Goal: Complete application form

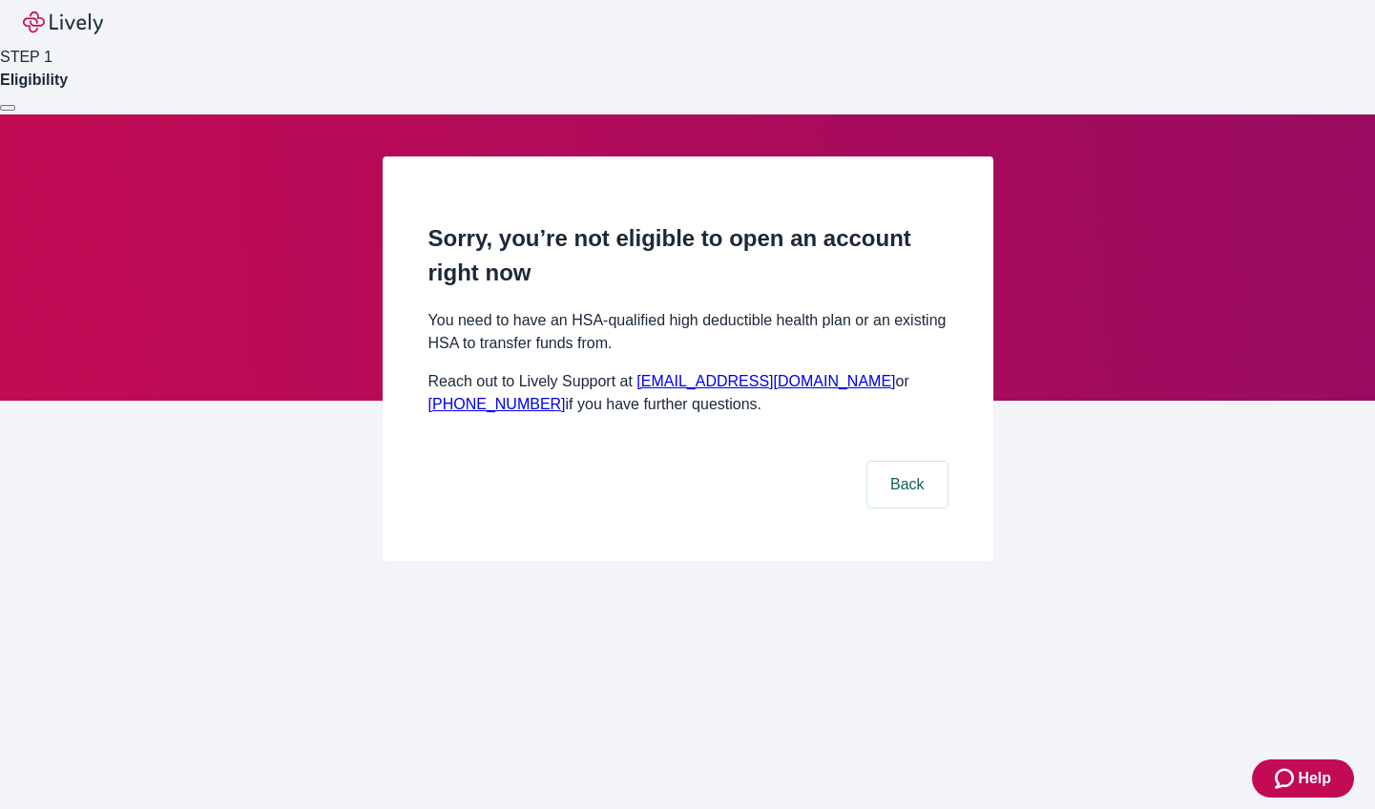
click at [648, 24] on nav "STEP 1 Eligibility" at bounding box center [687, 57] width 1375 height 115
drag, startPoint x: 649, startPoint y: 16, endPoint x: 750, endPoint y: 31, distance: 102.2
click at [750, 31] on nav "STEP 1 Eligibility" at bounding box center [687, 57] width 1375 height 115
click at [749, 32] on nav "STEP 1 Eligibility" at bounding box center [687, 57] width 1375 height 115
drag, startPoint x: 750, startPoint y: 40, endPoint x: 658, endPoint y: 21, distance: 94.5
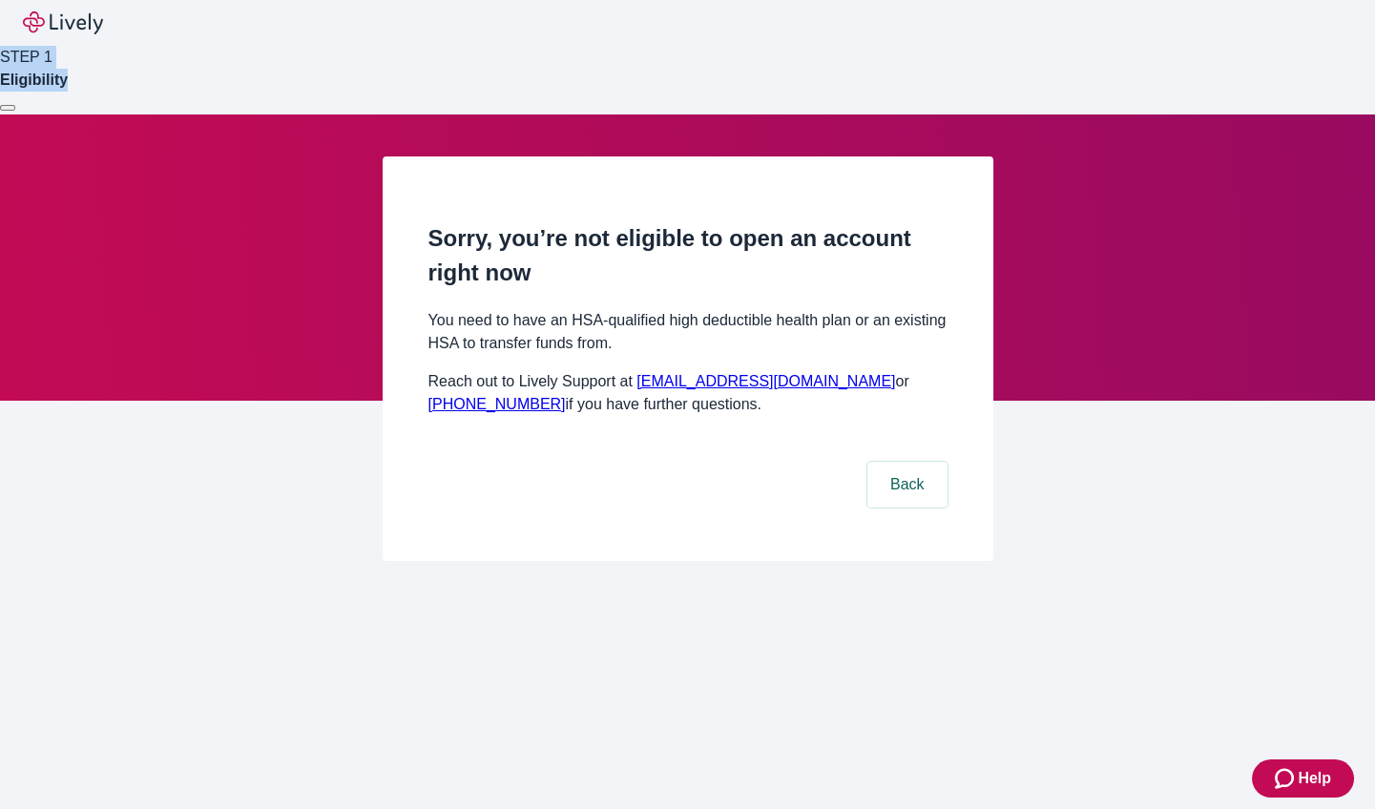
click at [658, 21] on nav "STEP 1 Eligibility" at bounding box center [687, 57] width 1375 height 115
drag, startPoint x: 662, startPoint y: 21, endPoint x: 724, endPoint y: 34, distance: 63.5
click at [724, 34] on nav "STEP 1 Eligibility" at bounding box center [687, 57] width 1375 height 115
drag, startPoint x: 724, startPoint y: 34, endPoint x: 747, endPoint y: 39, distance: 23.4
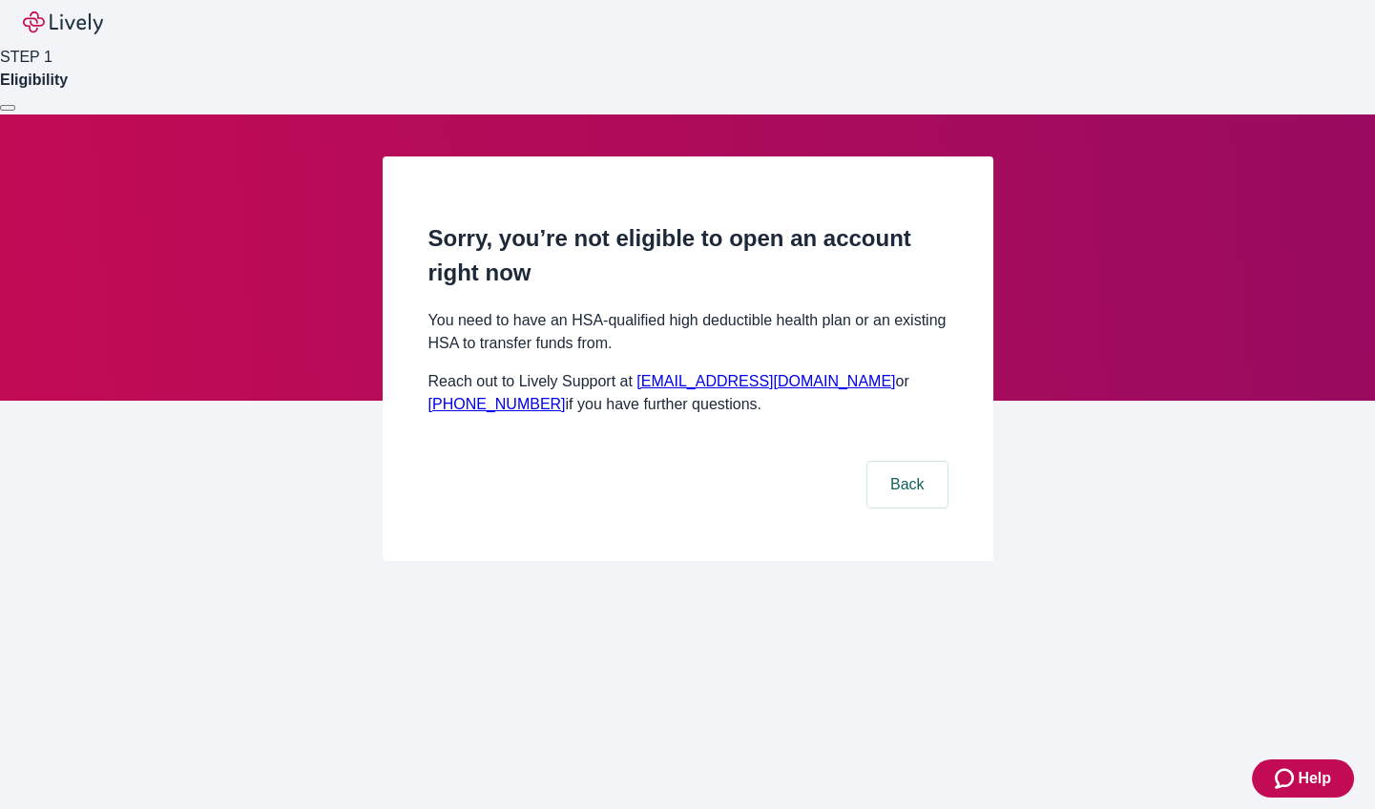
click at [724, 34] on nav "STEP 1 Eligibility" at bounding box center [687, 57] width 1375 height 115
drag, startPoint x: 747, startPoint y: 39, endPoint x: 658, endPoint y: 14, distance: 93.1
click at [658, 14] on nav "STEP 1 Eligibility" at bounding box center [687, 57] width 1375 height 115
drag, startPoint x: 658, startPoint y: 16, endPoint x: 735, endPoint y: 33, distance: 79.2
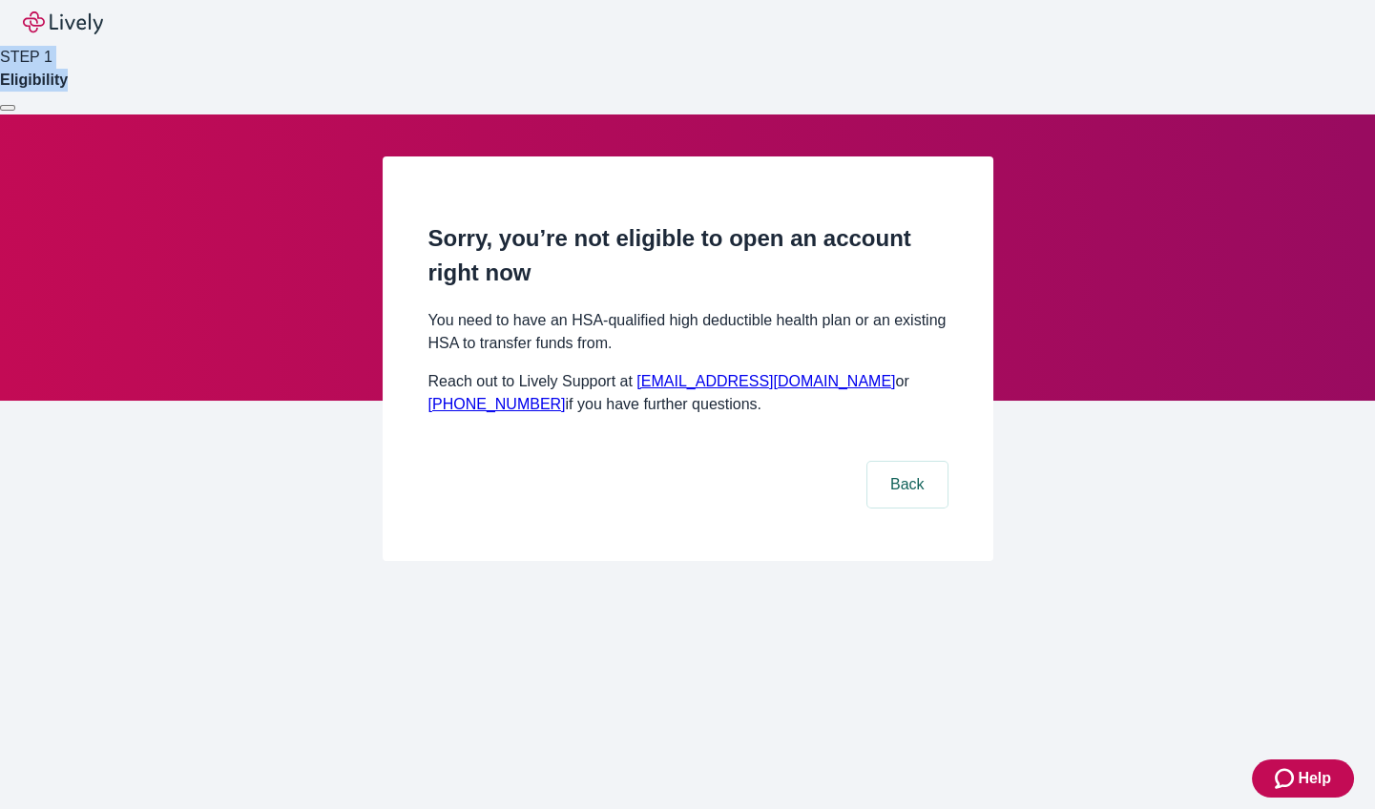
click at [735, 33] on nav "STEP 1 Eligibility" at bounding box center [687, 57] width 1375 height 115
drag, startPoint x: 735, startPoint y: 33, endPoint x: 760, endPoint y: 39, distance: 25.5
click at [756, 38] on nav "STEP 1 Eligibility" at bounding box center [687, 57] width 1375 height 115
drag, startPoint x: 760, startPoint y: 39, endPoint x: 660, endPoint y: 19, distance: 101.3
click at [660, 19] on nav "STEP 1 Eligibility" at bounding box center [687, 57] width 1375 height 115
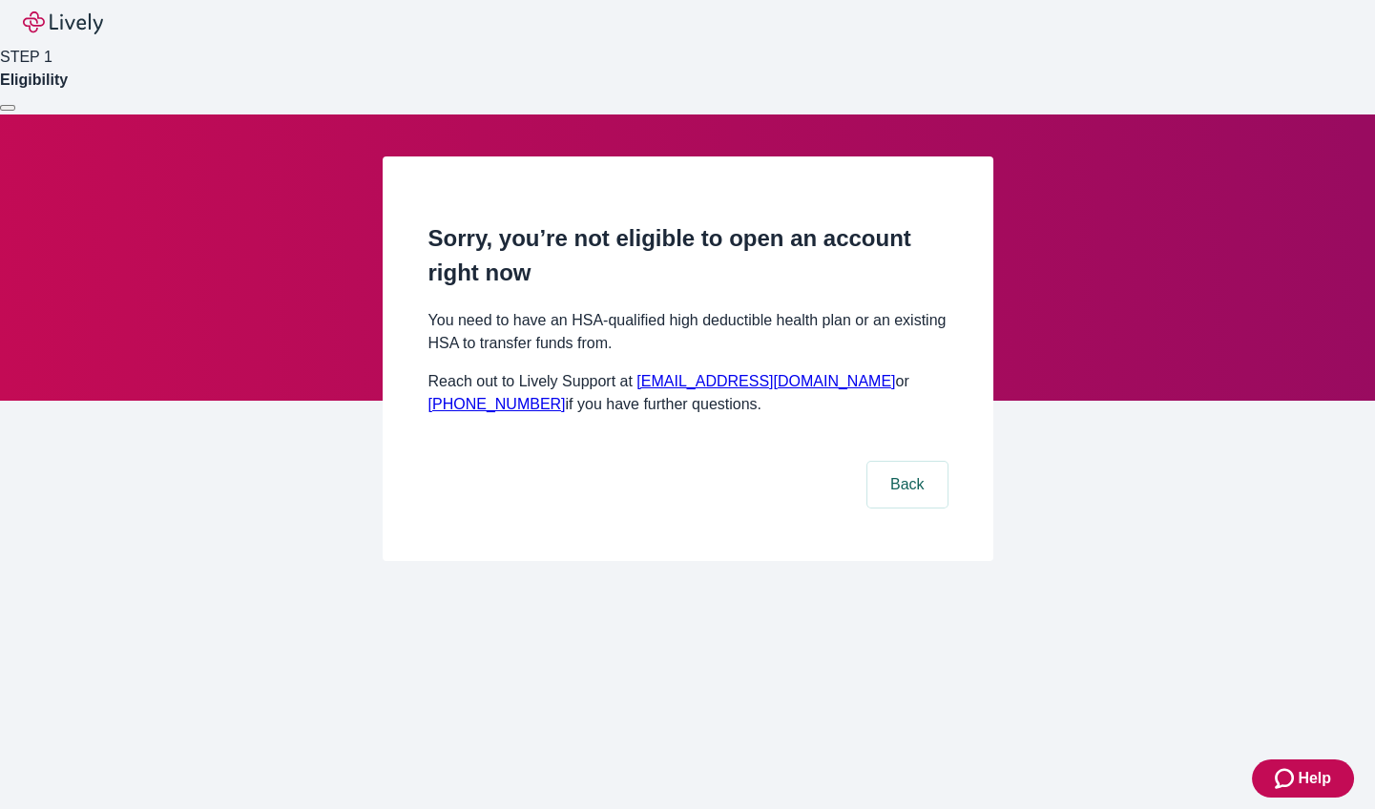
click at [660, 22] on nav "STEP 1 Eligibility" at bounding box center [687, 57] width 1375 height 115
drag, startPoint x: 660, startPoint y: 17, endPoint x: 720, endPoint y: 33, distance: 61.4
click at [720, 33] on nav "STEP 1 Eligibility" at bounding box center [687, 57] width 1375 height 115
drag, startPoint x: 720, startPoint y: 33, endPoint x: 737, endPoint y: 41, distance: 18.8
click at [720, 33] on nav "STEP 1 Eligibility" at bounding box center [687, 57] width 1375 height 115
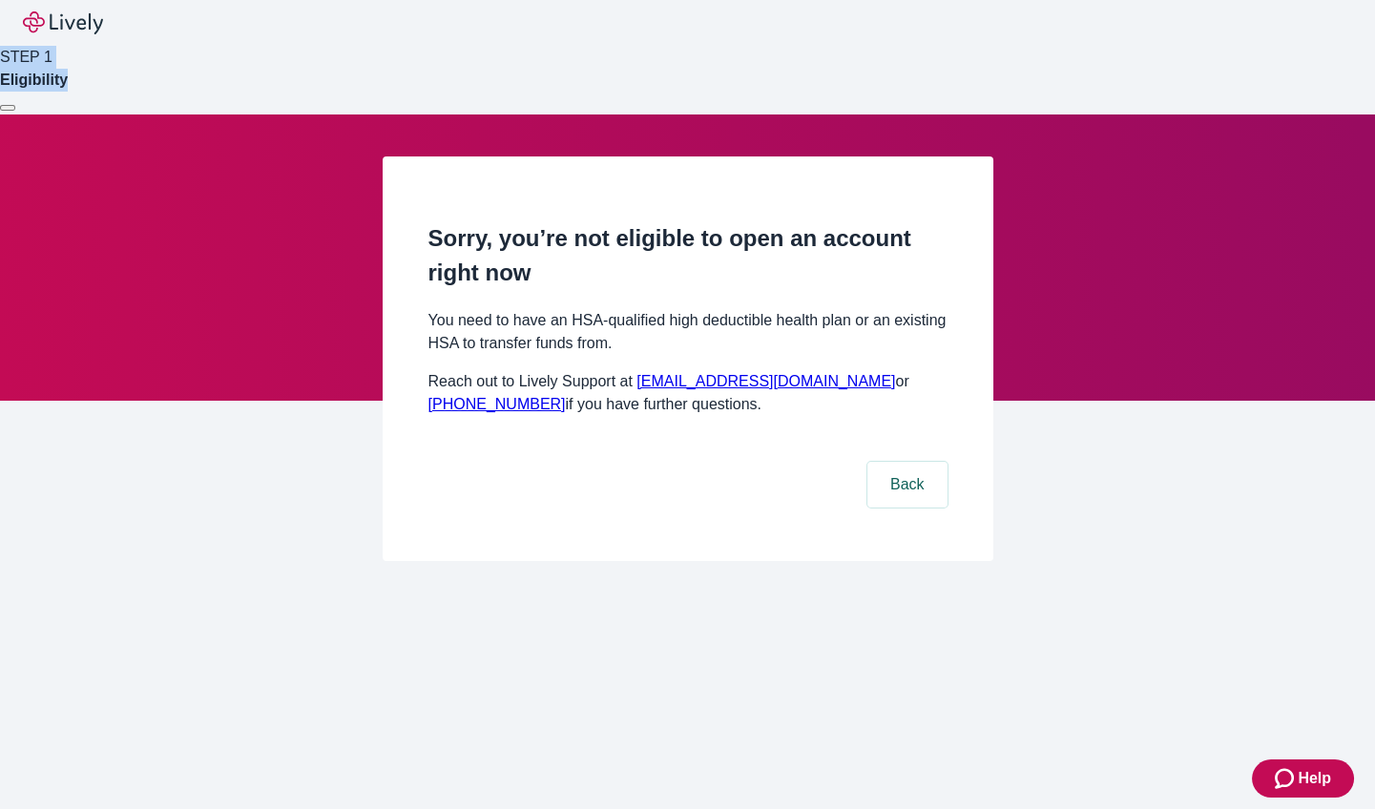
drag, startPoint x: 737, startPoint y: 41, endPoint x: 670, endPoint y: 19, distance: 70.3
click at [670, 19] on nav "STEP 1 Eligibility" at bounding box center [687, 57] width 1375 height 115
click at [669, 20] on nav "STEP 1 Eligibility" at bounding box center [687, 57] width 1375 height 115
drag, startPoint x: 666, startPoint y: 18, endPoint x: 720, endPoint y: 35, distance: 56.1
click at [720, 35] on nav "STEP 1 Eligibility" at bounding box center [687, 57] width 1375 height 115
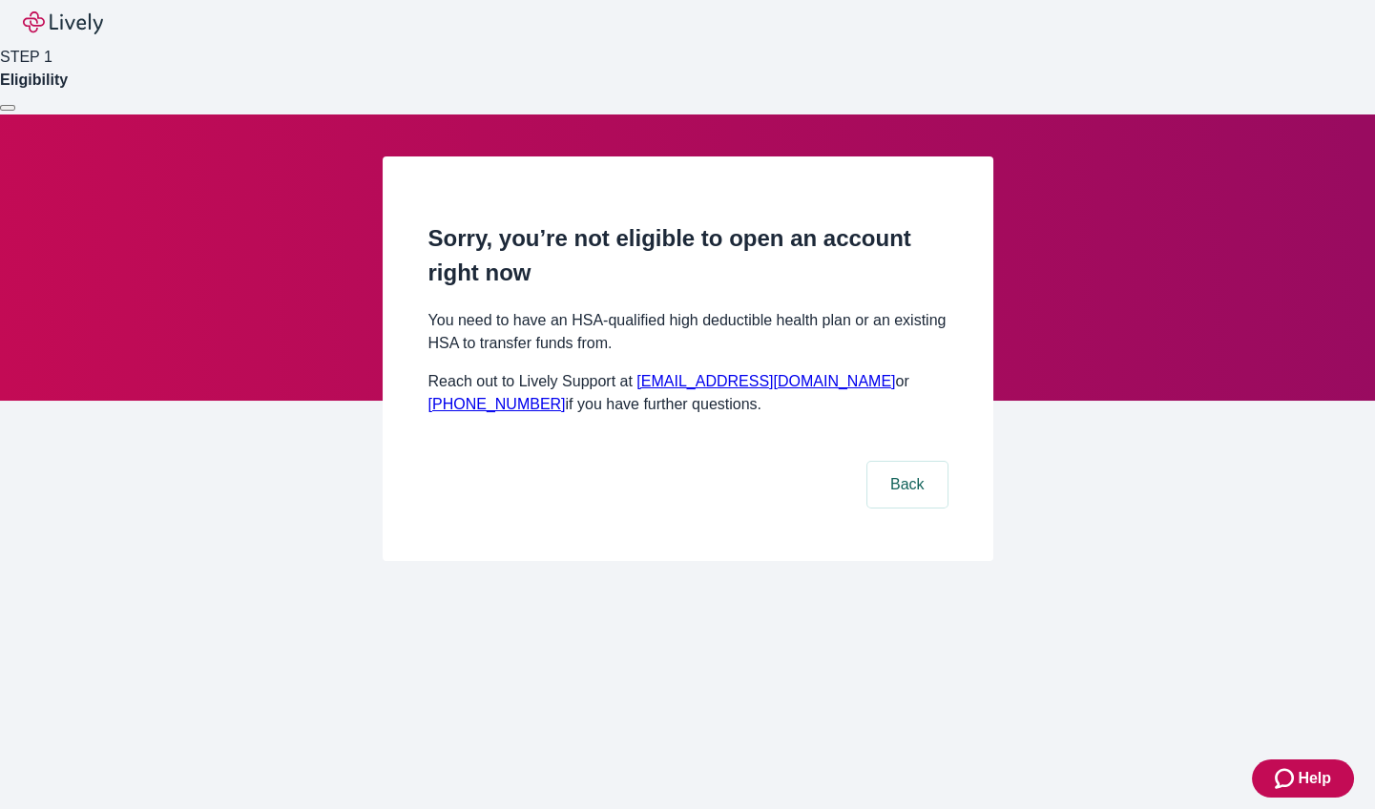
click at [722, 32] on nav "STEP 1 Eligibility" at bounding box center [687, 57] width 1375 height 115
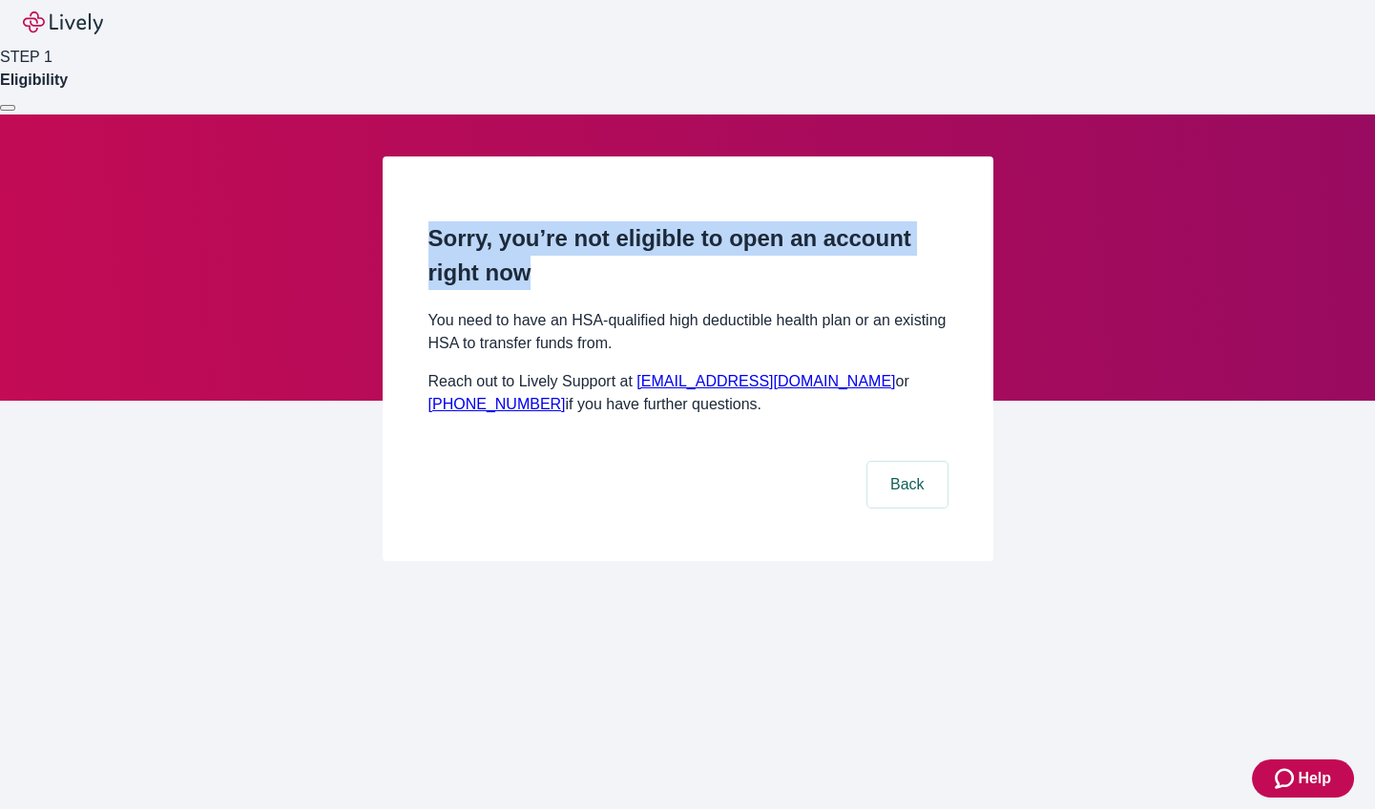
drag, startPoint x: 427, startPoint y: 428, endPoint x: 696, endPoint y: 470, distance: 272.2
click at [696, 290] on h2 "Sorry, you’re not eligible to open an account right now" at bounding box center [687, 255] width 519 height 69
drag, startPoint x: 646, startPoint y: 588, endPoint x: 438, endPoint y: 428, distance: 262.6
click at [438, 428] on div "Sorry, you’re not eligible to open an account right now You need to have an HSA…" at bounding box center [687, 364] width 519 height 286
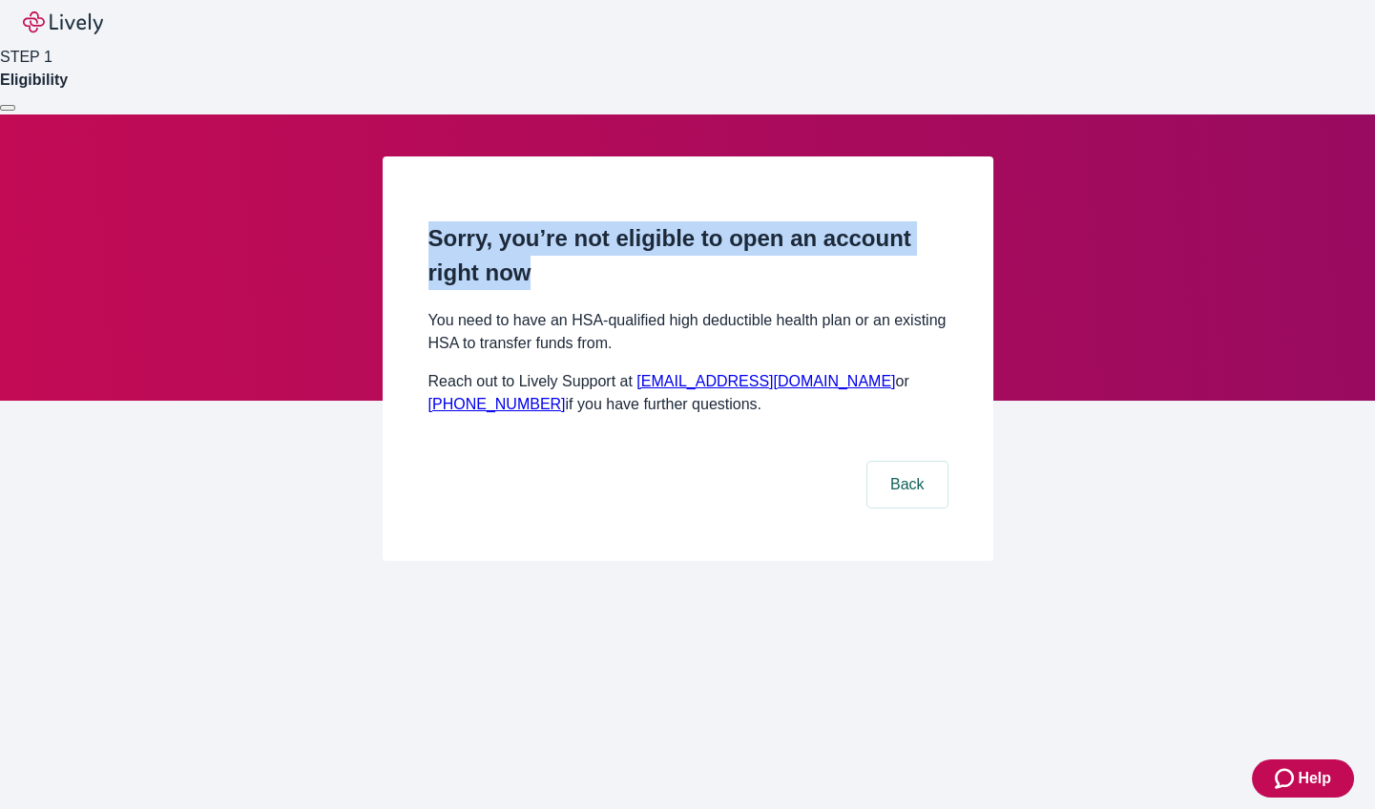
click at [438, 290] on h2 "Sorry, you’re not eligible to open an account right now" at bounding box center [687, 255] width 519 height 69
drag, startPoint x: 429, startPoint y: 429, endPoint x: 630, endPoint y: 577, distance: 249.1
click at [630, 508] on div "Sorry, you’re not eligible to open an account right now You need to have an HSA…" at bounding box center [687, 364] width 519 height 286
click at [630, 416] on p "Reach out to Lively Support at support@livelyme.com or 888-576-4837 if you have…" at bounding box center [687, 393] width 519 height 46
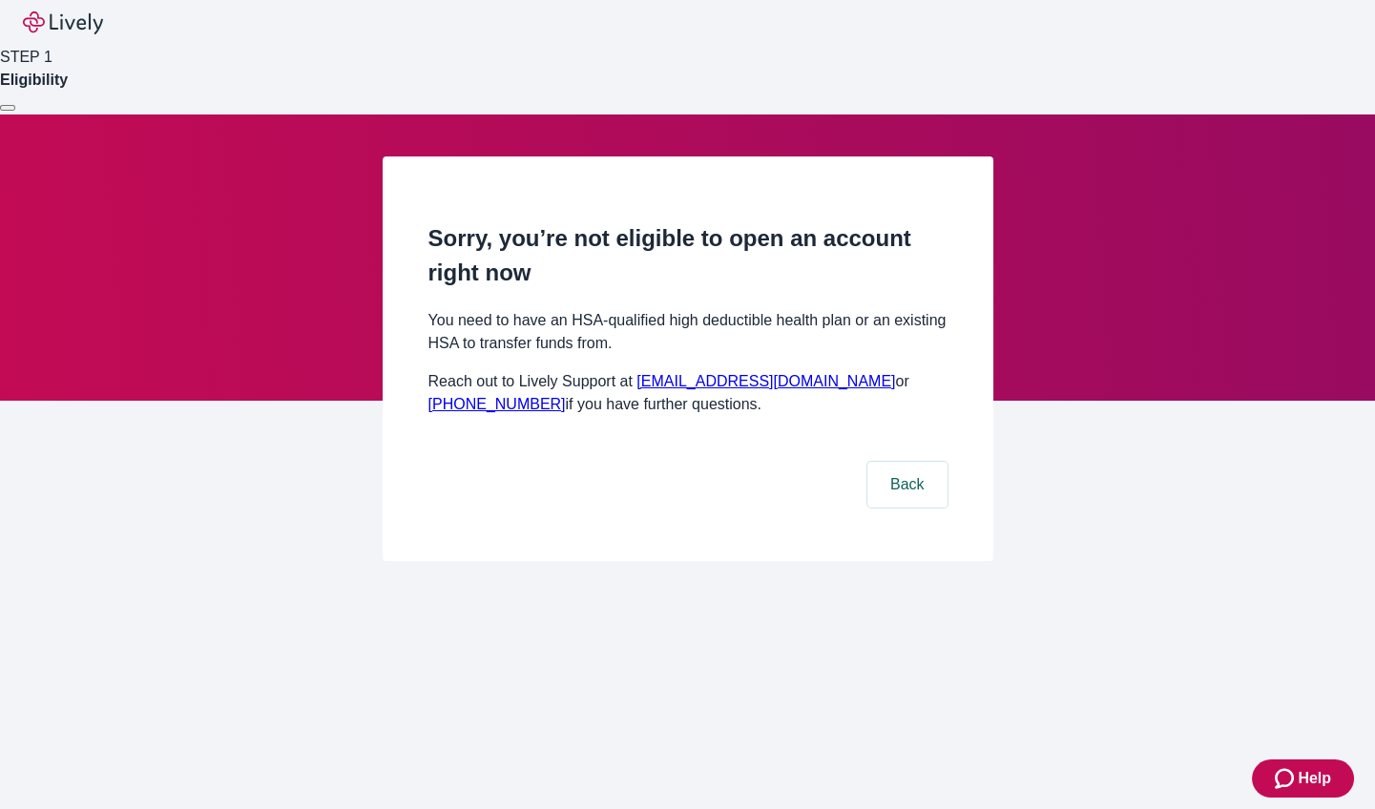
click at [8, 108] on div at bounding box center [8, 108] width 0 height 0
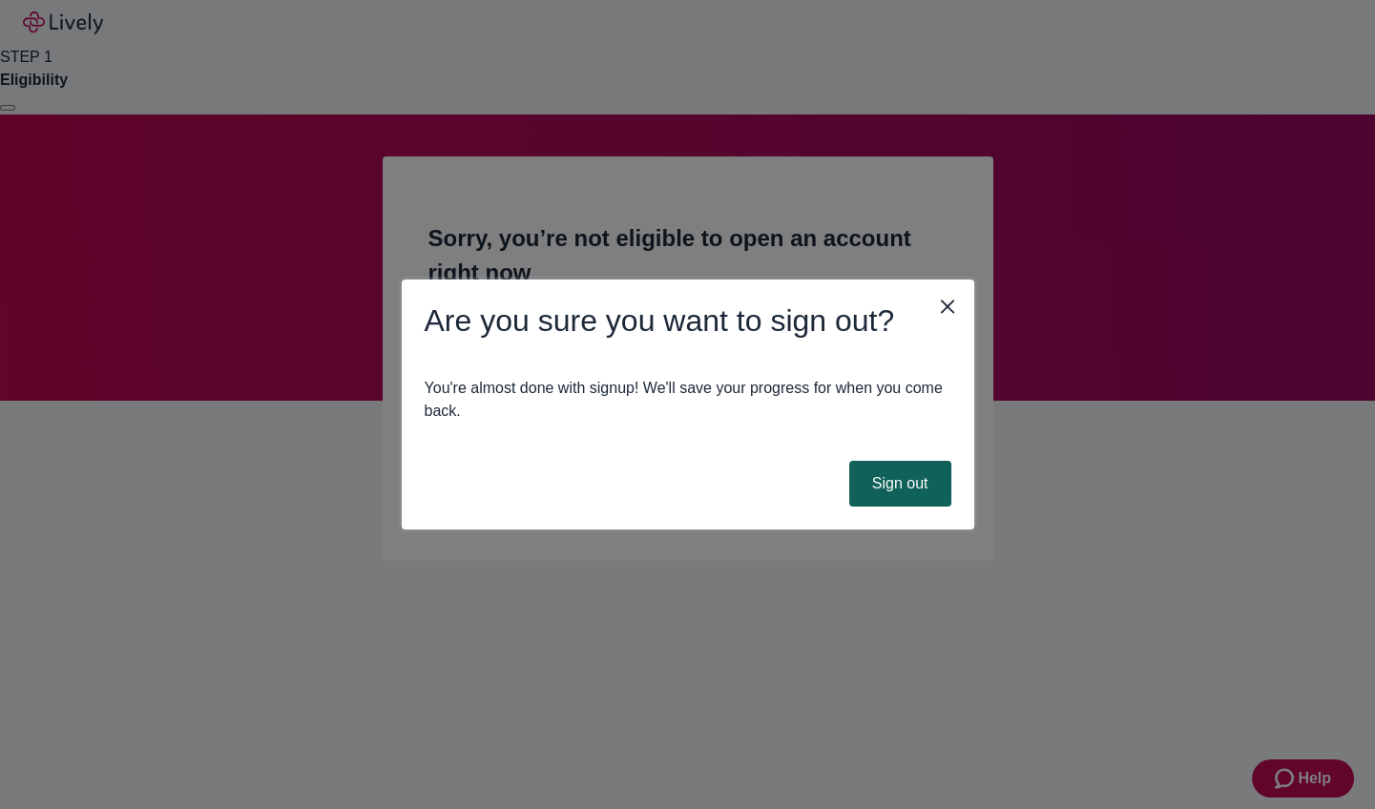
drag, startPoint x: 894, startPoint y: 455, endPoint x: 894, endPoint y: 470, distance: 14.3
click at [894, 467] on div "Are you sure you want to sign out? You're almost done with signup! We'll save y…" at bounding box center [688, 405] width 573 height 250
click at [894, 470] on button "Sign out" at bounding box center [900, 484] width 102 height 46
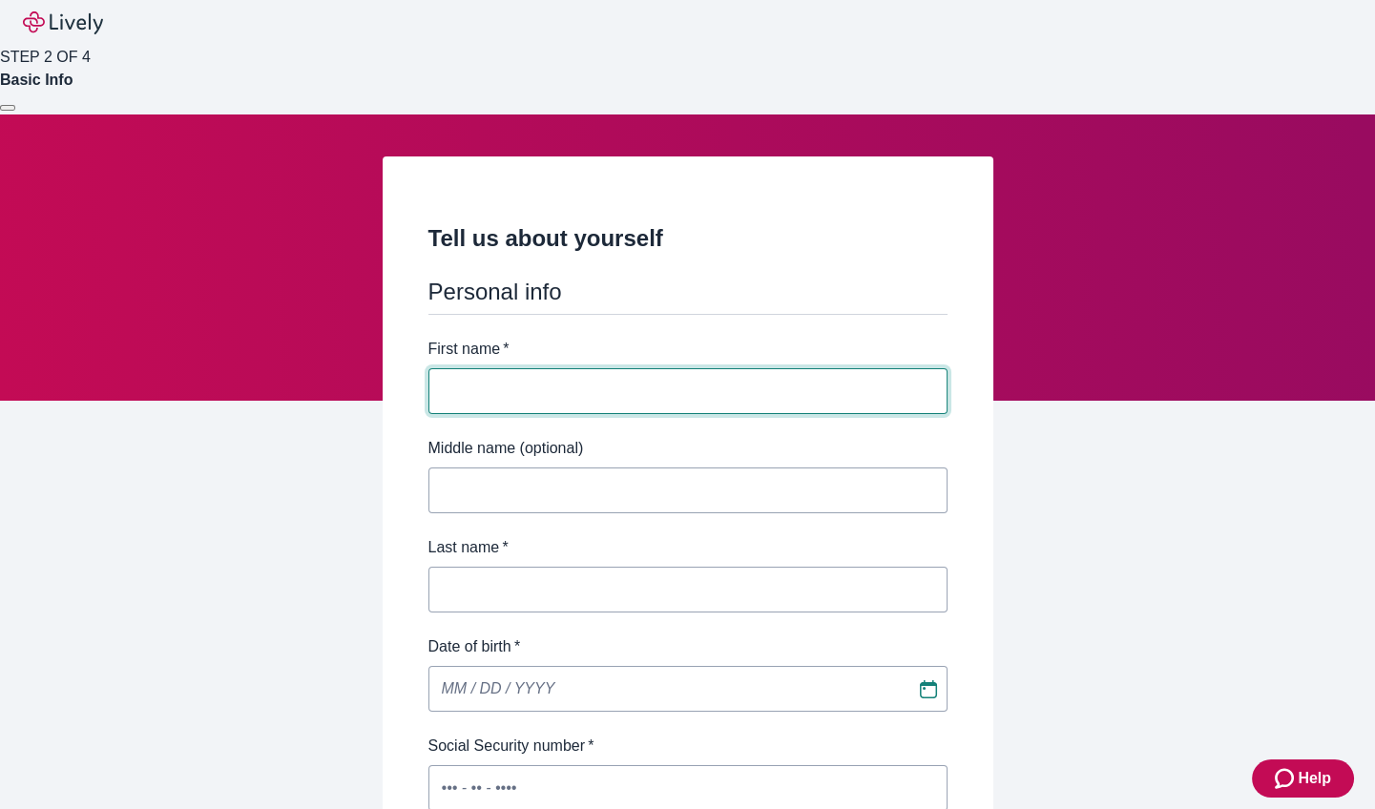
click at [8, 108] on div at bounding box center [8, 108] width 0 height 0
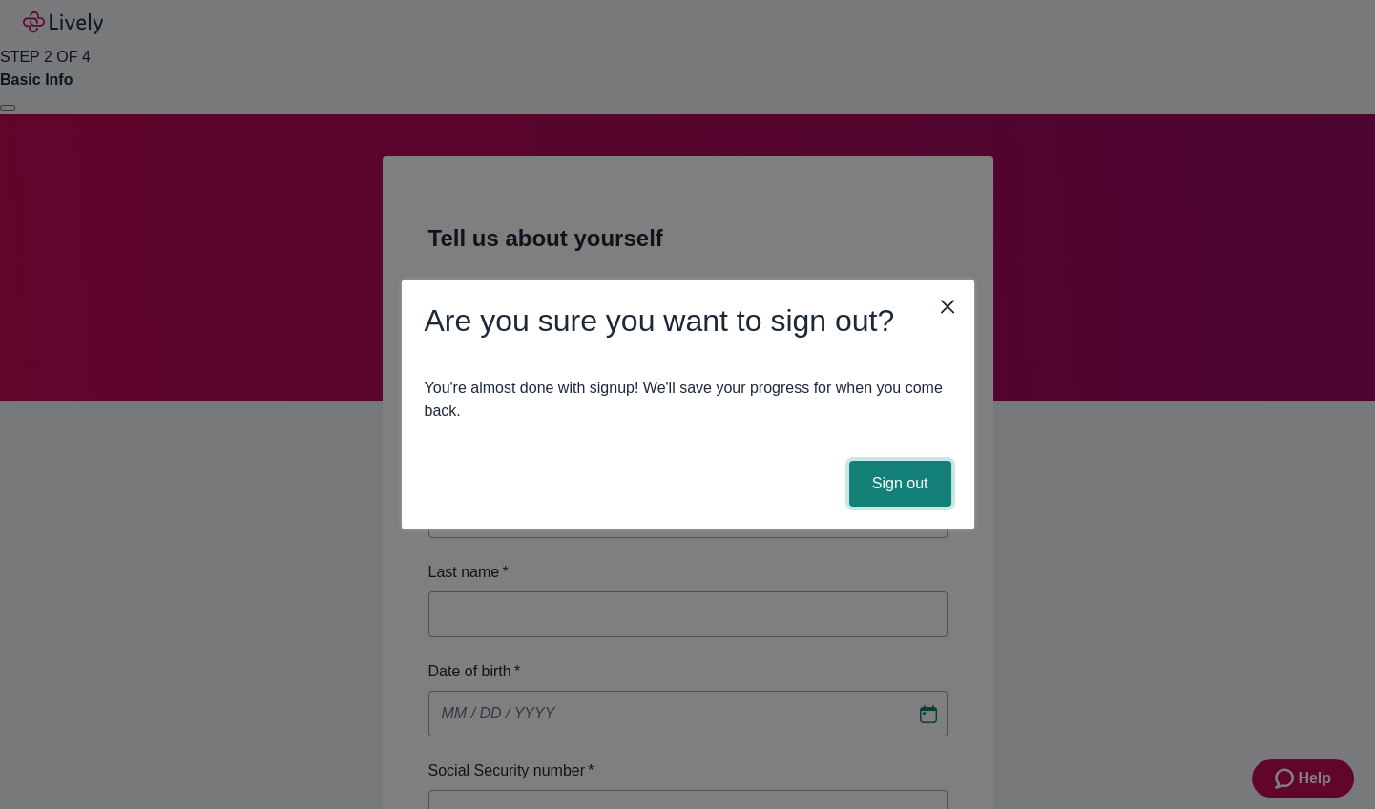
click at [923, 482] on button "Sign out" at bounding box center [900, 484] width 102 height 46
